Goal: Task Accomplishment & Management: Use online tool/utility

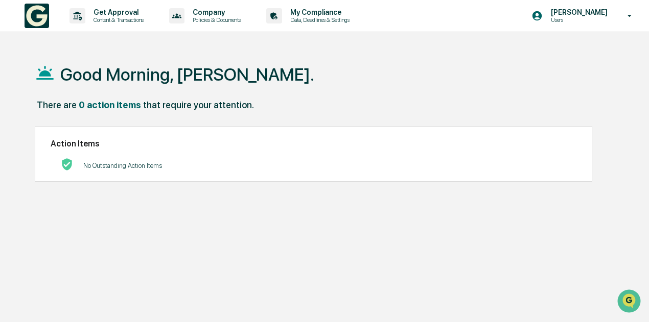
click at [569, 90] on div "Good Morning, Kristen." at bounding box center [327, 74] width 584 height 51
click at [108, 15] on p "Get Approval" at bounding box center [116, 12] width 63 height 8
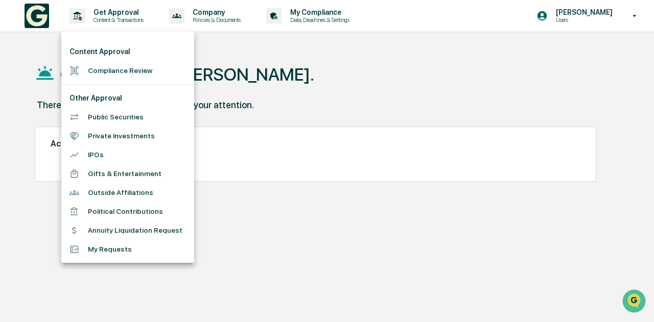
click at [212, 13] on div at bounding box center [327, 161] width 654 height 322
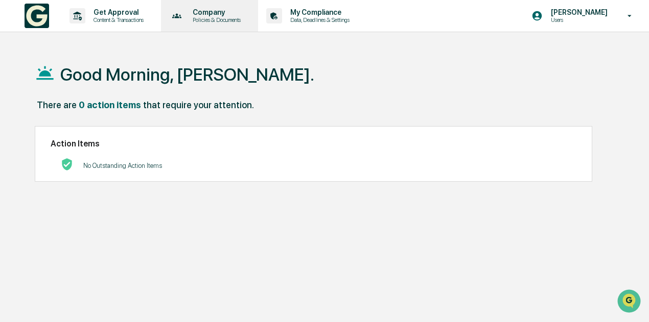
click at [208, 16] on p "Company" at bounding box center [214, 12] width 61 height 8
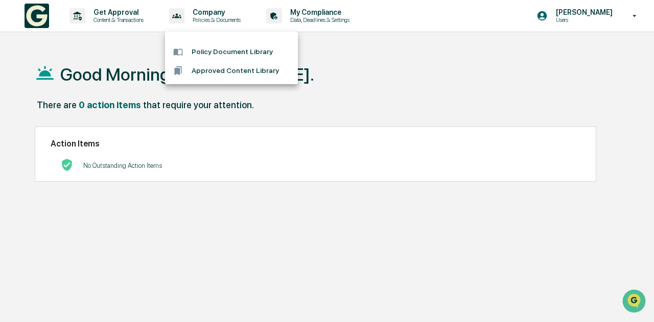
click at [317, 9] on div at bounding box center [327, 161] width 654 height 322
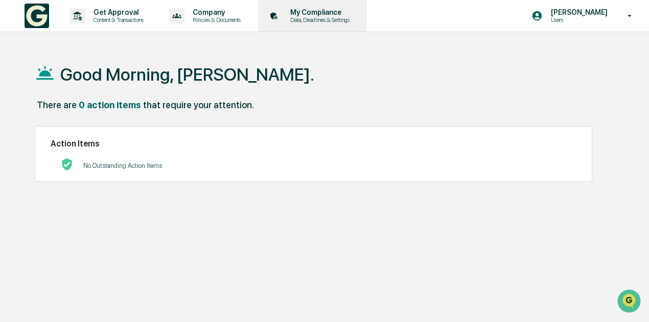
click at [317, 16] on p "Data, Deadlines & Settings" at bounding box center [318, 19] width 73 height 7
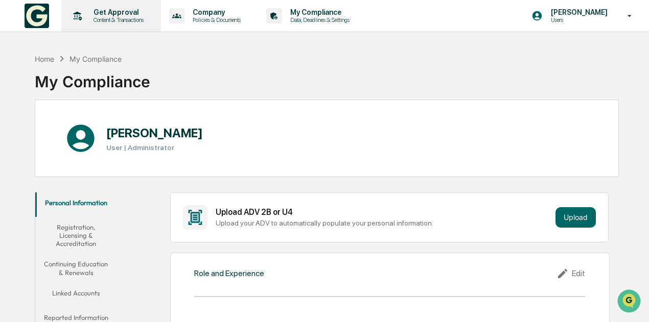
click at [121, 17] on p "Content & Transactions" at bounding box center [116, 19] width 63 height 7
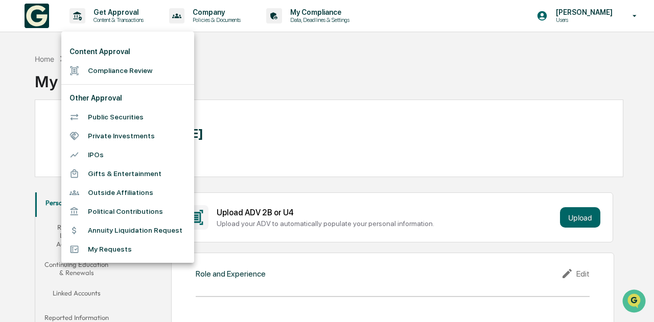
click at [142, 72] on li "Compliance Review" at bounding box center [127, 70] width 133 height 19
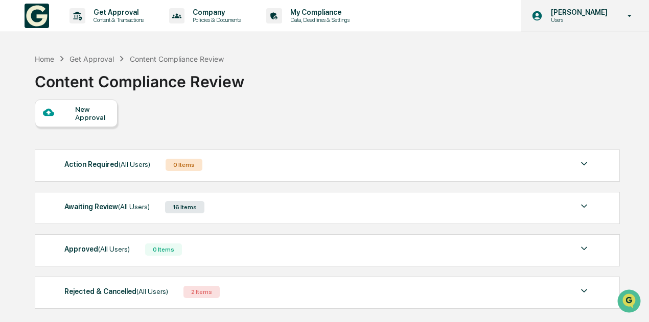
click at [595, 23] on p "Users" at bounding box center [578, 19] width 70 height 7
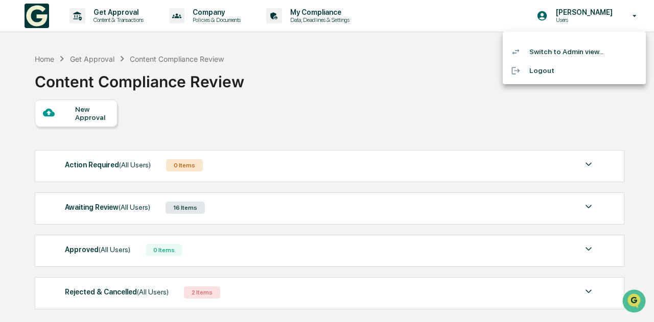
click at [574, 54] on li "Switch to Admin view..." at bounding box center [574, 51] width 143 height 19
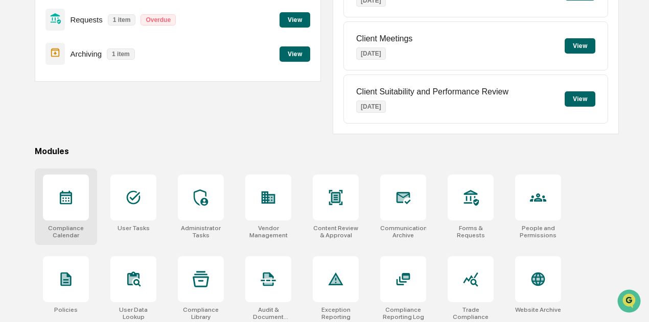
scroll to position [204, 0]
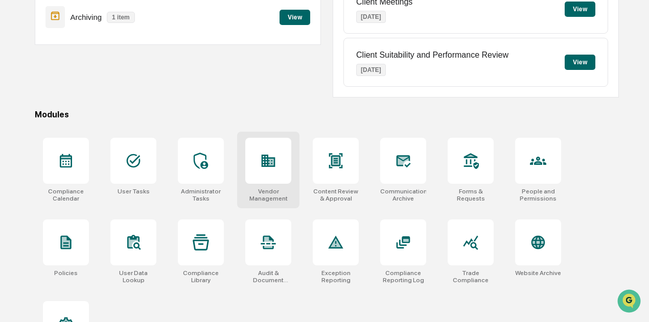
click at [272, 166] on icon at bounding box center [268, 161] width 16 height 16
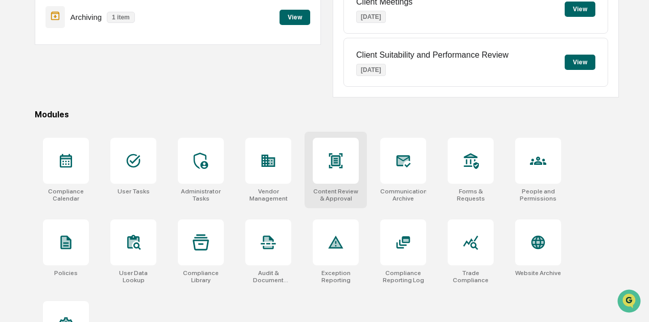
click at [330, 174] on div at bounding box center [336, 161] width 46 height 46
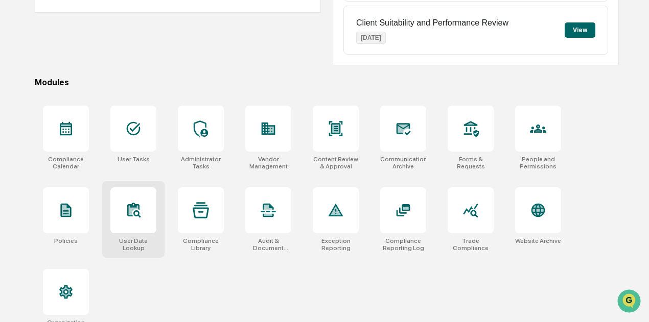
scroll to position [252, 0]
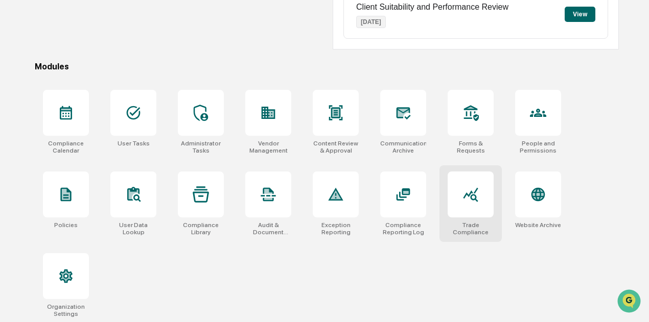
click at [460, 194] on div at bounding box center [471, 195] width 46 height 46
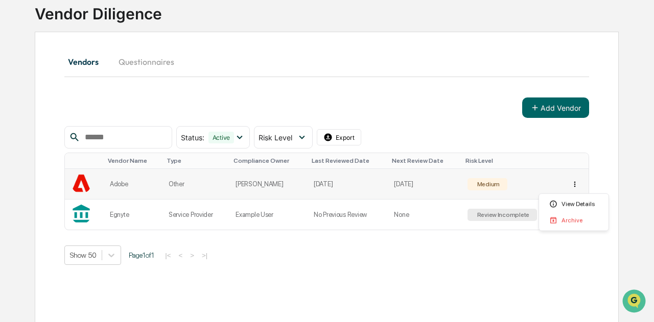
click at [570, 182] on html "Calendar Manage Tasks Reviews Approval Management Company People, Data, Setting…" at bounding box center [327, 93] width 654 height 322
click at [367, 137] on html "Calendar Manage Tasks Reviews Approval Management Company People, Data, Setting…" at bounding box center [327, 93] width 654 height 322
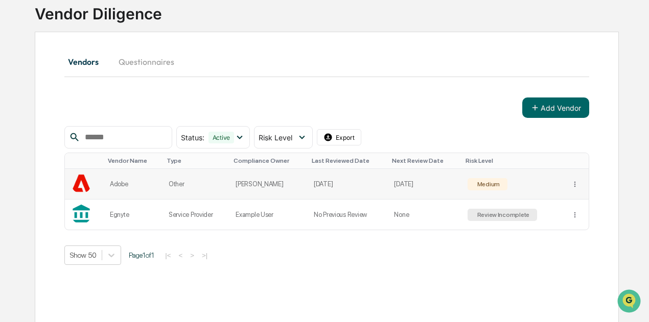
click at [446, 182] on td "Oct 5, 2025" at bounding box center [424, 184] width 73 height 31
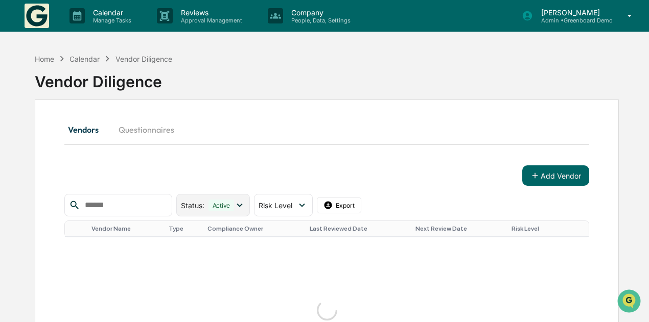
scroll to position [68, 0]
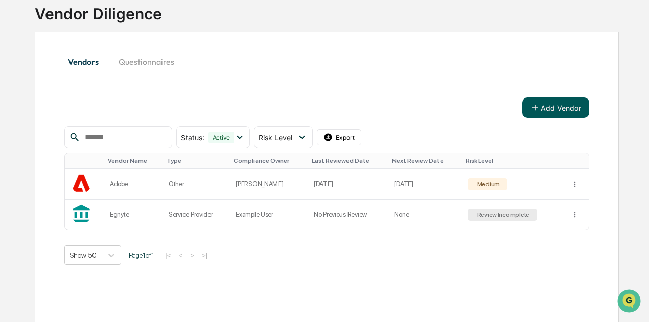
click at [547, 108] on button "Add Vendor" at bounding box center [555, 108] width 67 height 20
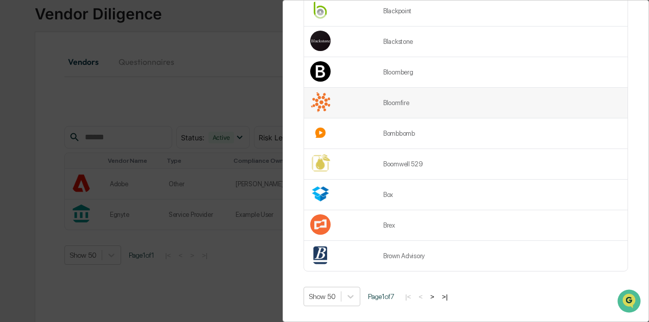
scroll to position [1389, 0]
click at [40, 83] on div "Vendor Review Add Vendor Add Vendor Find your vendor below or add a new vendor.…" at bounding box center [324, 161] width 649 height 322
